Goal: Task Accomplishment & Management: Manage account settings

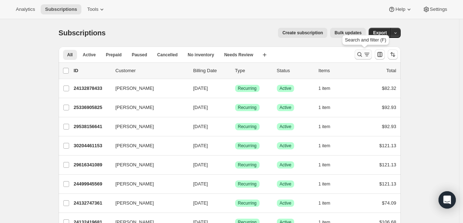
click at [362, 57] on icon "Search and filter results" at bounding box center [359, 54] width 7 height 7
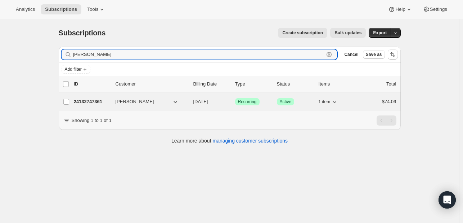
type input "[PERSON_NAME]"
click at [118, 104] on span "[PERSON_NAME]" at bounding box center [135, 101] width 39 height 7
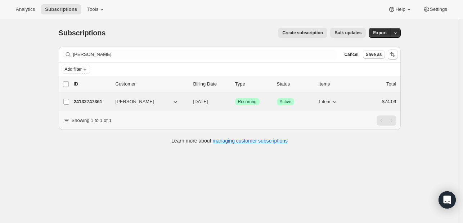
click at [82, 102] on p "24132747361" at bounding box center [92, 101] width 36 height 7
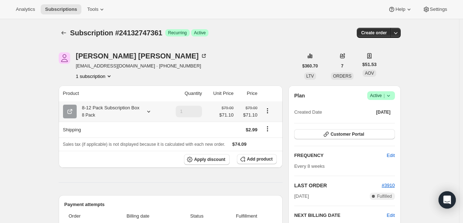
click at [143, 111] on div at bounding box center [147, 111] width 10 height 7
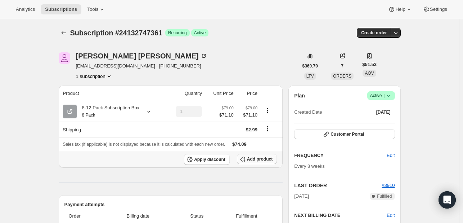
click at [246, 160] on icon "button" at bounding box center [244, 161] width 2 height 2
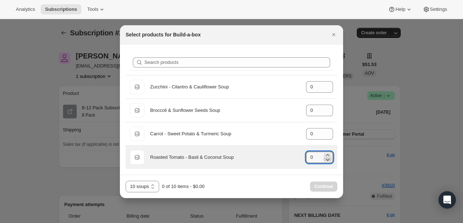
click at [326, 156] on icon ":rdp:" at bounding box center [327, 159] width 7 height 7
click at [317, 154] on input "0" at bounding box center [314, 157] width 16 height 12
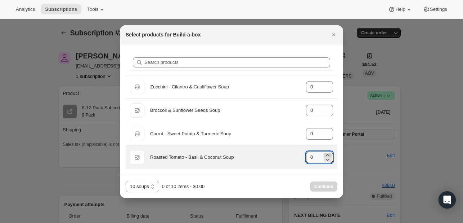
click at [328, 153] on icon ":rdp:" at bounding box center [327, 154] width 7 height 7
click at [330, 152] on icon ":rdp:" at bounding box center [327, 154] width 7 height 7
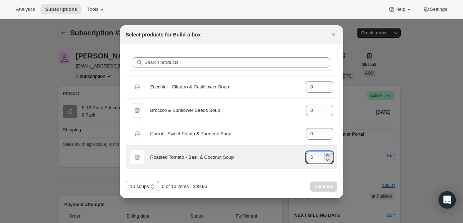
click at [330, 152] on icon ":rdp:" at bounding box center [327, 154] width 7 height 7
type input "8"
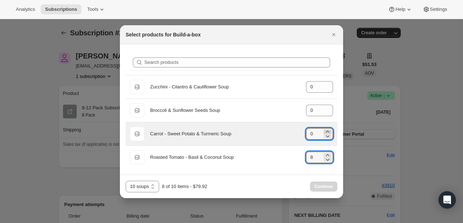
click at [326, 130] on icon ":rdp:" at bounding box center [327, 131] width 7 height 7
type input "2"
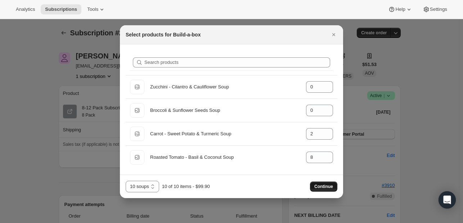
click at [328, 185] on span "Continue" at bounding box center [323, 186] width 19 height 6
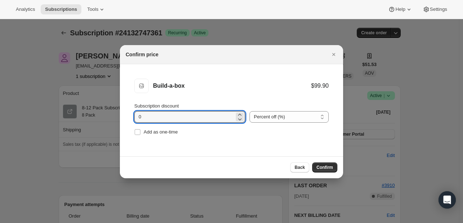
drag, startPoint x: 183, startPoint y: 116, endPoint x: 101, endPoint y: 101, distance: 83.4
type input "10"
click at [327, 171] on button "Confirm" at bounding box center [324, 167] width 25 height 10
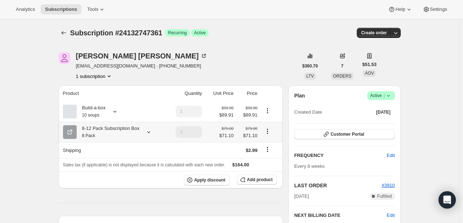
click at [267, 131] on icon "Product actions" at bounding box center [267, 130] width 7 height 7
click at [142, 161] on span "Sales tax (if applicable) is not displayed because it is calculated with each n…" at bounding box center [144, 164] width 162 height 7
click at [146, 130] on icon at bounding box center [148, 131] width 7 height 7
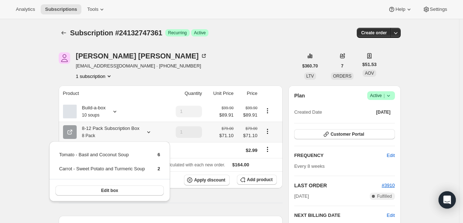
click at [268, 131] on icon "Product actions" at bounding box center [267, 130] width 7 height 7
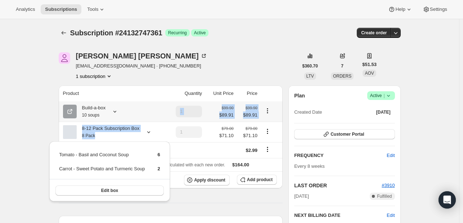
drag, startPoint x: 170, startPoint y: 135, endPoint x: 169, endPoint y: 103, distance: 32.1
click at [169, 103] on tbody "Build-a-box 10 soups 1 $99.90 $89.91 $99.90 $89.91 8-12 Pack Subscription Box 8…" at bounding box center [171, 144] width 224 height 87
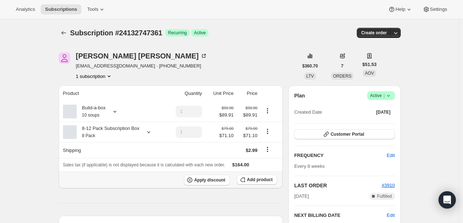
drag, startPoint x: 167, startPoint y: 182, endPoint x: 169, endPoint y: 179, distance: 3.7
click at [167, 182] on div "Apply discount Add product" at bounding box center [171, 179] width 216 height 11
drag, startPoint x: 268, startPoint y: 133, endPoint x: 267, endPoint y: 95, distance: 37.1
click at [267, 95] on table "Product Quantity Unit Price Price Build-a-box 10 soups 1 $99.90 $89.91 $99.90 $…" at bounding box center [171, 136] width 224 height 103
click at [268, 132] on icon "Product actions" at bounding box center [267, 130] width 7 height 7
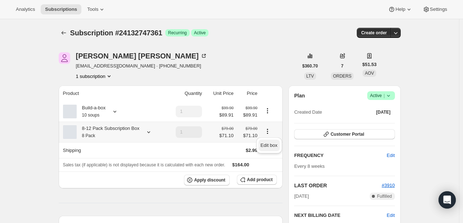
click at [269, 142] on span "Edit box" at bounding box center [269, 145] width 17 height 7
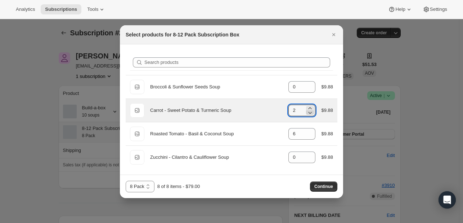
click at [309, 112] on icon ":rju:" at bounding box center [309, 112] width 7 height 7
type input "0"
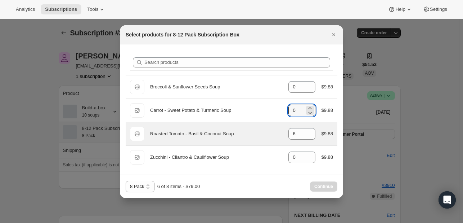
click at [312, 139] on div "Default Title Roasted Tomato - Basil & Coconut Soup gid://shopify/ProductVarian…" at bounding box center [231, 133] width 203 height 14
click at [313, 134] on icon ":rju:" at bounding box center [309, 135] width 7 height 7
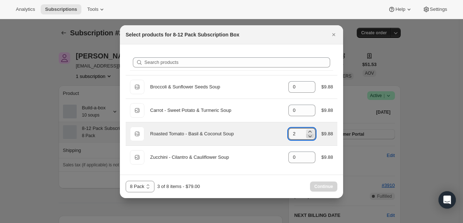
click at [312, 134] on icon ":rju:" at bounding box center [309, 135] width 7 height 7
type input "0"
click at [312, 134] on icon ":rju:" at bounding box center [309, 135] width 7 height 7
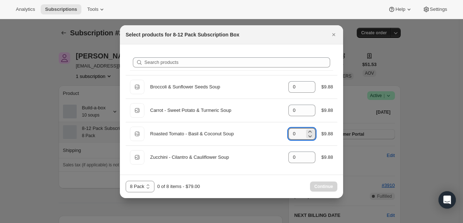
click at [360, 159] on div at bounding box center [231, 111] width 463 height 223
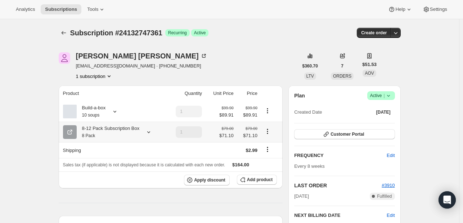
click at [267, 128] on icon "Product actions" at bounding box center [267, 130] width 7 height 7
click at [151, 133] on icon at bounding box center [148, 131] width 7 height 7
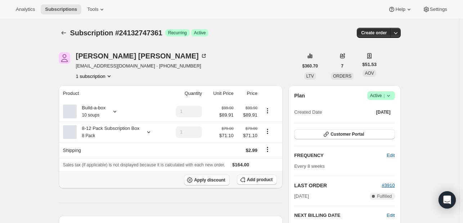
click at [219, 183] on button "Apply discount" at bounding box center [207, 179] width 46 height 11
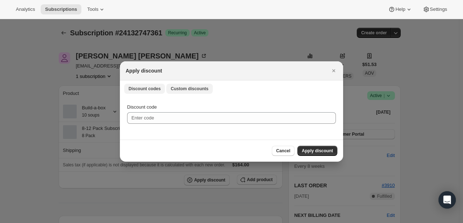
click at [180, 91] on span "Custom discounts" at bounding box center [190, 89] width 38 height 6
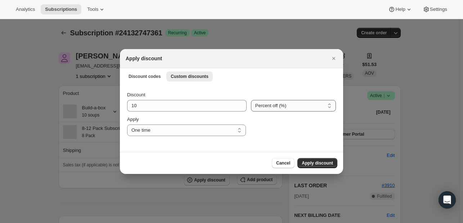
click at [251, 102] on select "Percent off (%) Amount off ($)" at bounding box center [293, 106] width 85 height 12
select select "fixed"
click at [251, 100] on select "Percent off (%) Amount off ($)" at bounding box center [293, 106] width 85 height 12
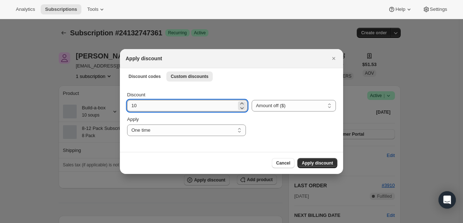
click at [162, 105] on input "10" at bounding box center [181, 106] width 109 height 12
drag, startPoint x: 160, startPoint y: 106, endPoint x: 69, endPoint y: 108, distance: 90.4
click at [72, 157] on div at bounding box center [231, 111] width 463 height 223
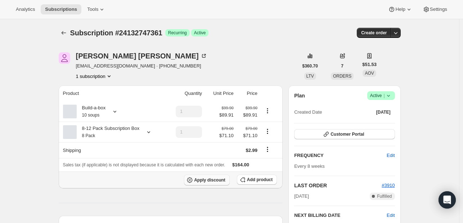
click at [211, 180] on span "Apply discount" at bounding box center [209, 180] width 31 height 6
select select "fixed"
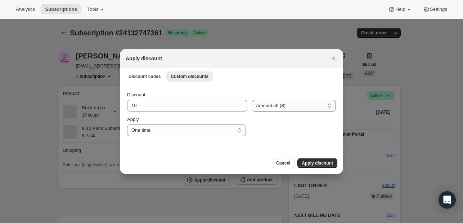
click at [279, 108] on select "Percent off (%) Amount off ($)" at bounding box center [294, 106] width 84 height 12
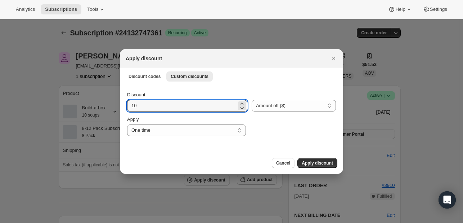
drag, startPoint x: 198, startPoint y: 108, endPoint x: 95, endPoint y: 95, distance: 103.8
type input "71.10"
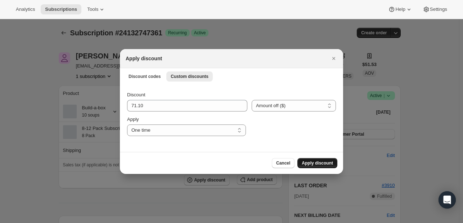
click at [318, 164] on span "Apply discount" at bounding box center [317, 163] width 31 height 6
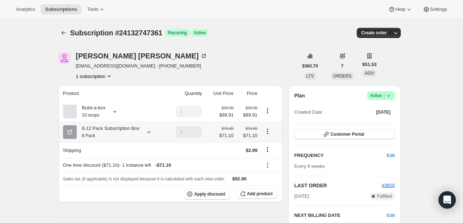
click at [270, 132] on icon "Product actions" at bounding box center [267, 130] width 7 height 7
click at [268, 132] on icon "Product actions" at bounding box center [267, 130] width 7 height 7
click at [145, 130] on icon at bounding box center [148, 131] width 7 height 7
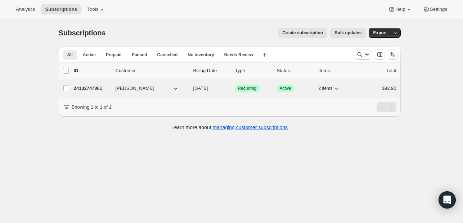
click at [132, 88] on span "[PERSON_NAME]" at bounding box center [135, 88] width 39 height 7
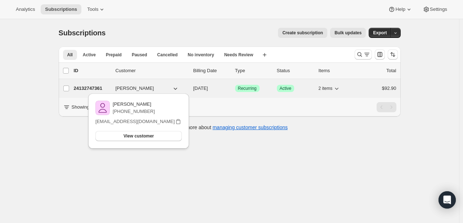
click at [132, 88] on span "[PERSON_NAME]" at bounding box center [135, 88] width 39 height 7
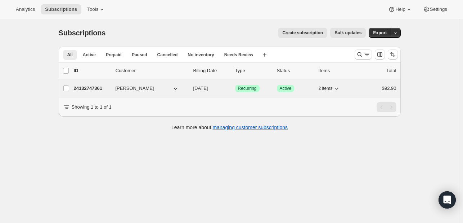
click at [131, 90] on span "[PERSON_NAME]" at bounding box center [135, 88] width 39 height 7
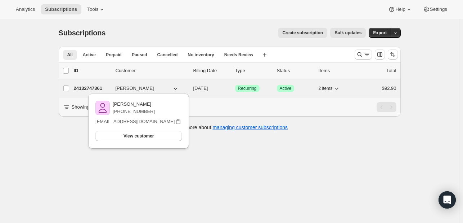
click at [131, 90] on span "[PERSON_NAME]" at bounding box center [135, 88] width 39 height 7
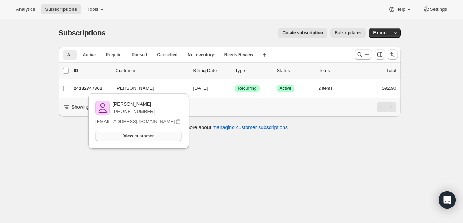
click at [150, 136] on span "View customer" at bounding box center [139, 136] width 30 height 6
click at [133, 173] on div "Subscriptions. This page is ready Subscriptions Create subscription Bulk update…" at bounding box center [229, 130] width 459 height 223
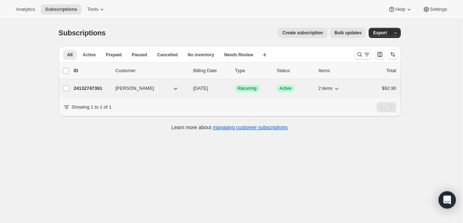
click at [133, 85] on span "[PERSON_NAME]" at bounding box center [135, 88] width 39 height 7
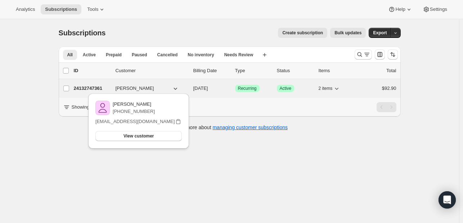
click at [236, 88] on div "24132747361 Allison Wells 09/26/2025 Success Recurring Success Active 2 items $…" at bounding box center [235, 88] width 323 height 10
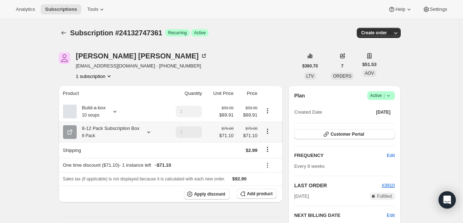
click at [269, 130] on icon "Product actions" at bounding box center [267, 130] width 7 height 7
click at [274, 158] on span "Remove" at bounding box center [269, 156] width 17 height 5
type input "0"
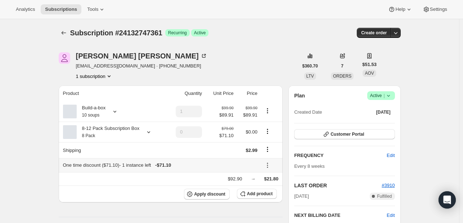
click at [267, 164] on icon at bounding box center [267, 164] width 7 height 7
click at [268, 191] on span "Remove" at bounding box center [271, 190] width 17 height 5
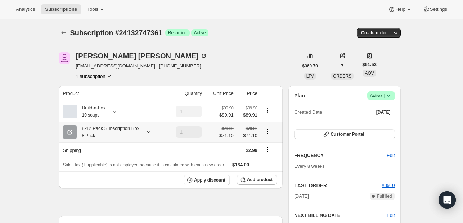
click at [268, 133] on icon "Product actions" at bounding box center [267, 130] width 7 height 7
click at [268, 158] on span "Remove" at bounding box center [269, 156] width 17 height 5
type input "0"
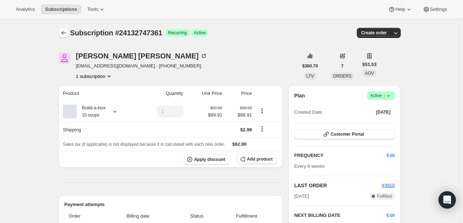
click at [66, 33] on icon "Subscriptions" at bounding box center [63, 33] width 5 height 4
